Goal: Task Accomplishment & Management: Use online tool/utility

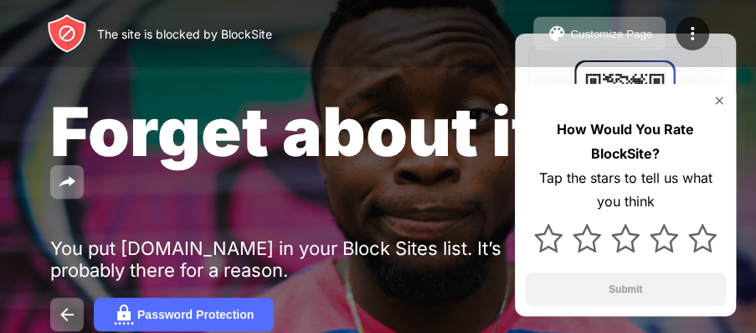
click at [730, 95] on div "How Would You Rate BlockSite? Tap the stars to tell us what you think Submit" at bounding box center [625, 200] width 221 height 232
click at [722, 105] on img at bounding box center [719, 100] width 13 height 13
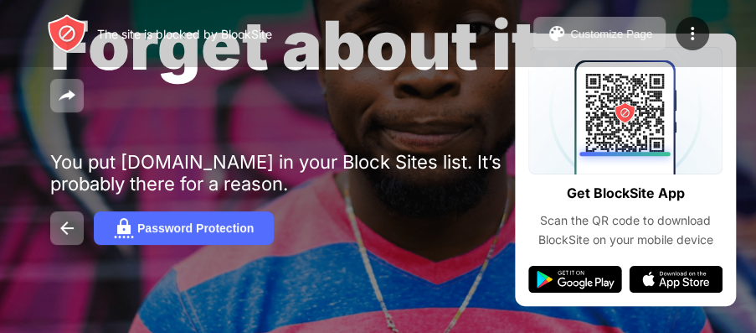
scroll to position [89, 0]
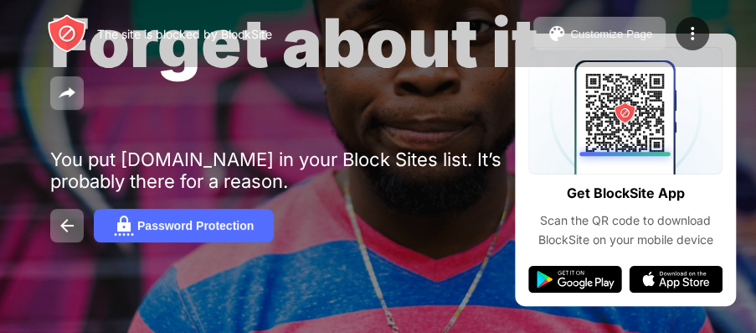
click at [304, 212] on div "Password Protection" at bounding box center [378, 226] width 656 height 34
click at [66, 212] on button at bounding box center [67, 226] width 34 height 34
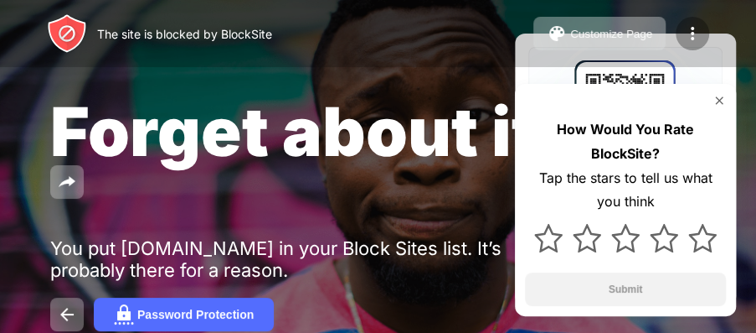
click at [692, 35] on img at bounding box center [693, 33] width 20 height 20
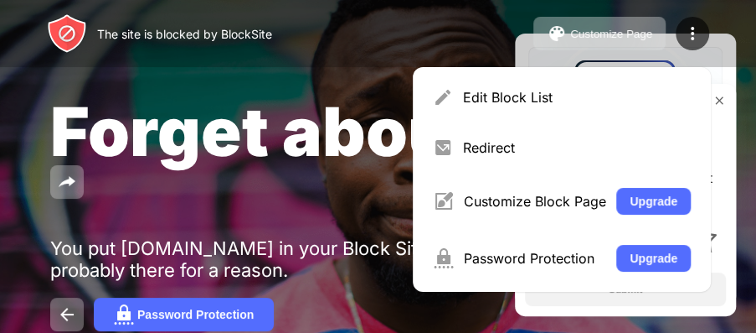
click at [715, 100] on img at bounding box center [719, 100] width 13 height 13
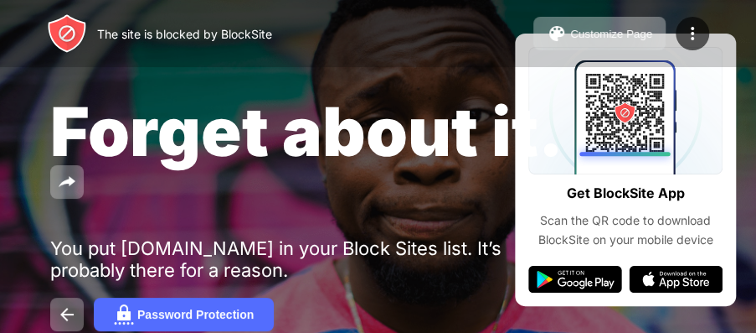
click at [667, 285] on div "Forget about it. You put youtube.com in your Block Sites list. It’s probably th…" at bounding box center [378, 210] width 756 height 421
click at [586, 286] on div "Forget about it. You put youtube.com in your Block Sites list. It’s probably th…" at bounding box center [378, 210] width 756 height 421
click at [74, 193] on button at bounding box center [67, 182] width 34 height 34
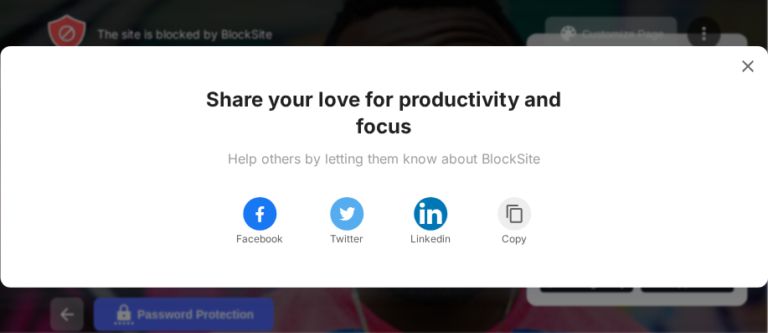
click at [251, 217] on img at bounding box center [260, 214] width 20 height 20
click at [748, 70] on img at bounding box center [748, 66] width 17 height 17
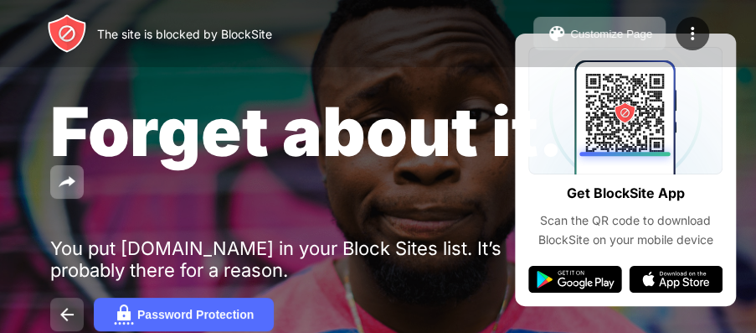
click at [61, 304] on button at bounding box center [67, 314] width 34 height 34
